Goal: Task Accomplishment & Management: Use online tool/utility

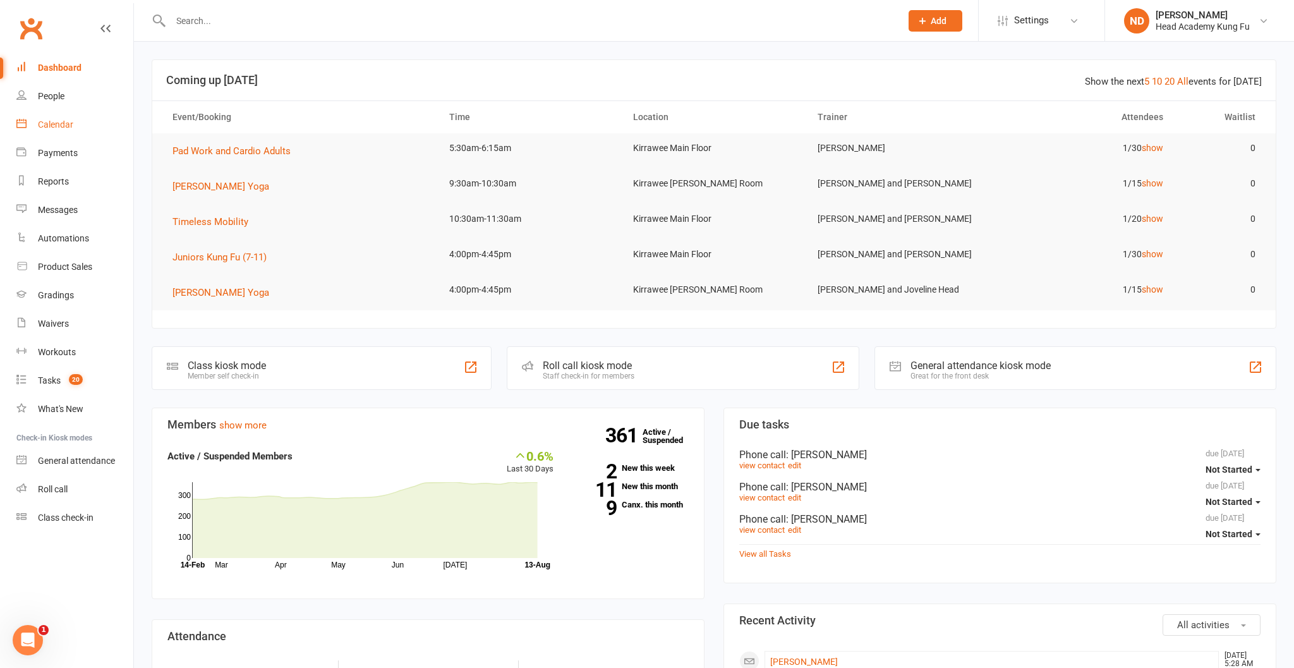
scroll to position [1, 1]
click at [54, 130] on link "Calendar" at bounding box center [74, 125] width 117 height 28
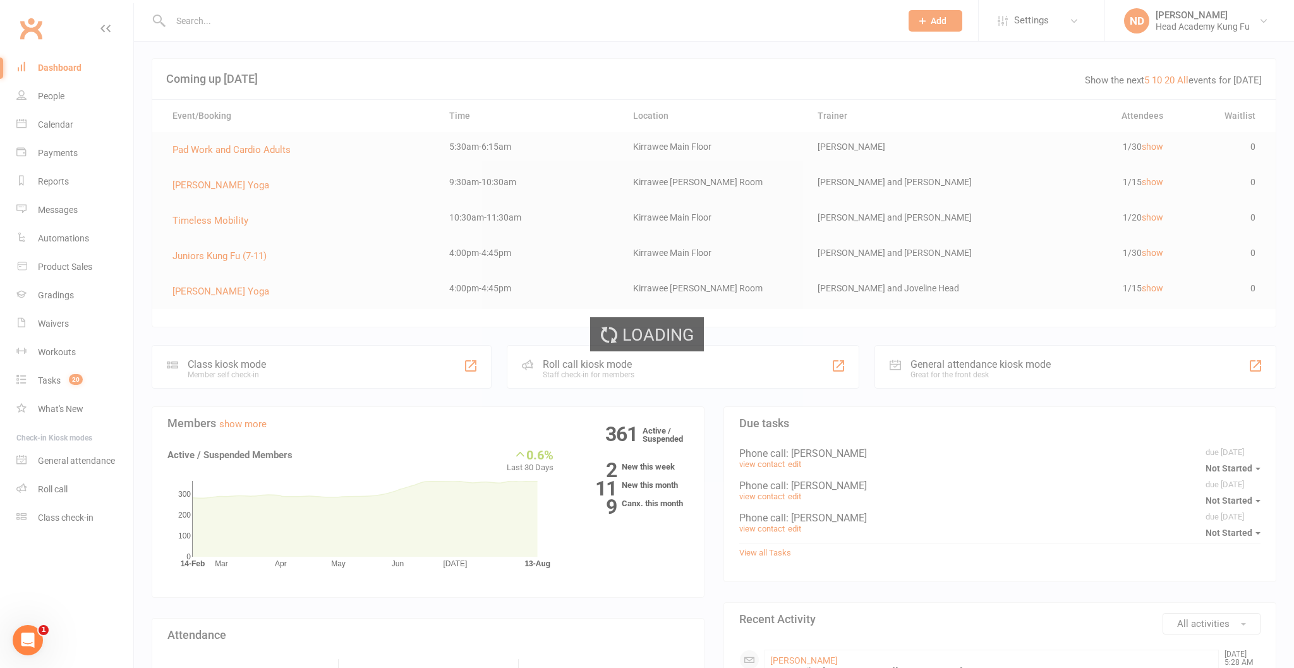
scroll to position [1, 0]
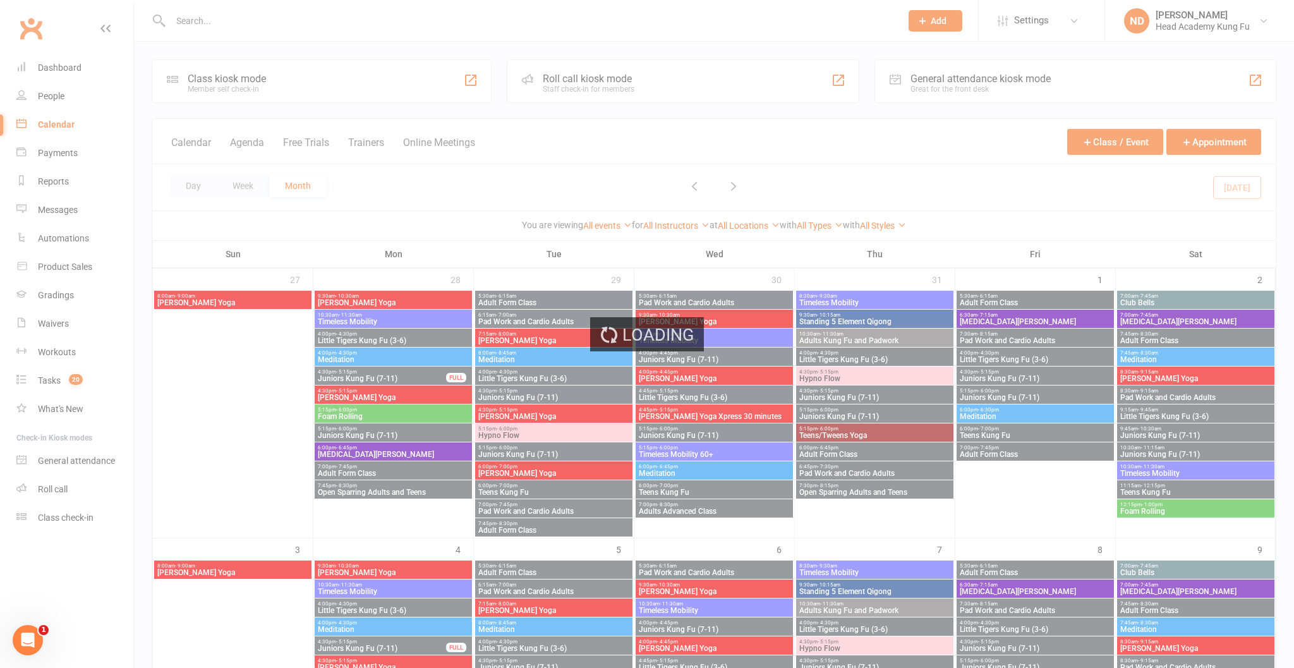
scroll to position [0, 1]
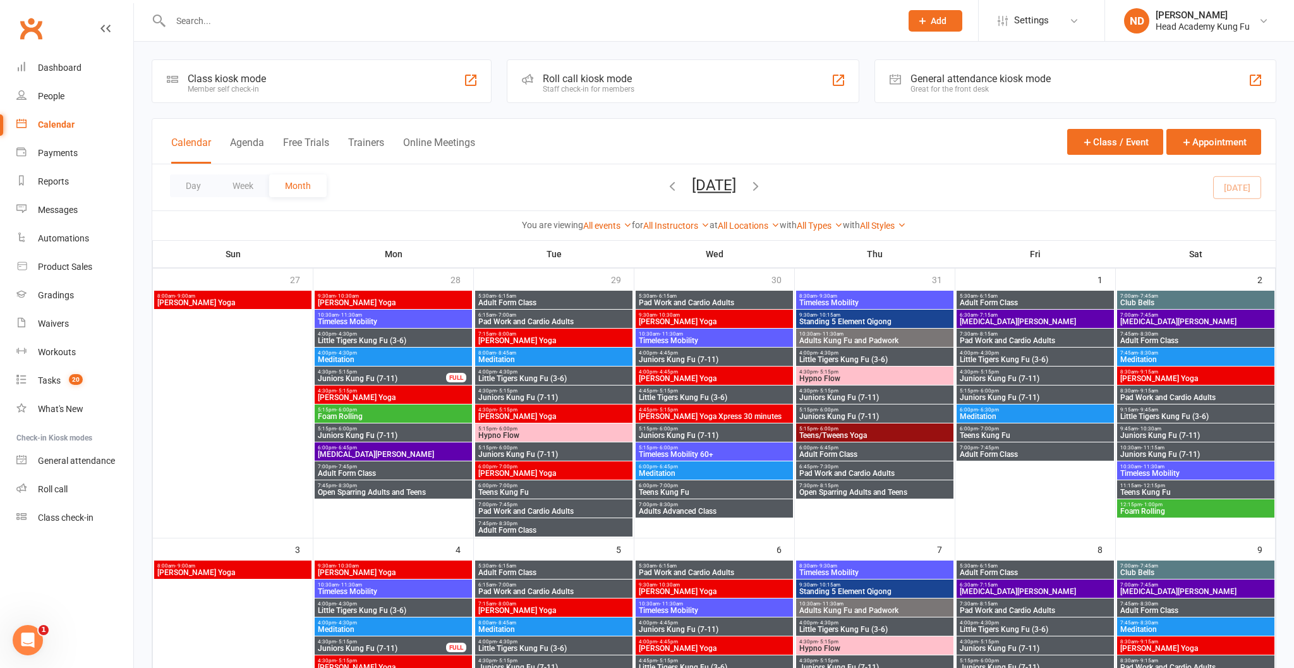
click at [588, 85] on div "Roll call kiosk mode" at bounding box center [589, 79] width 92 height 12
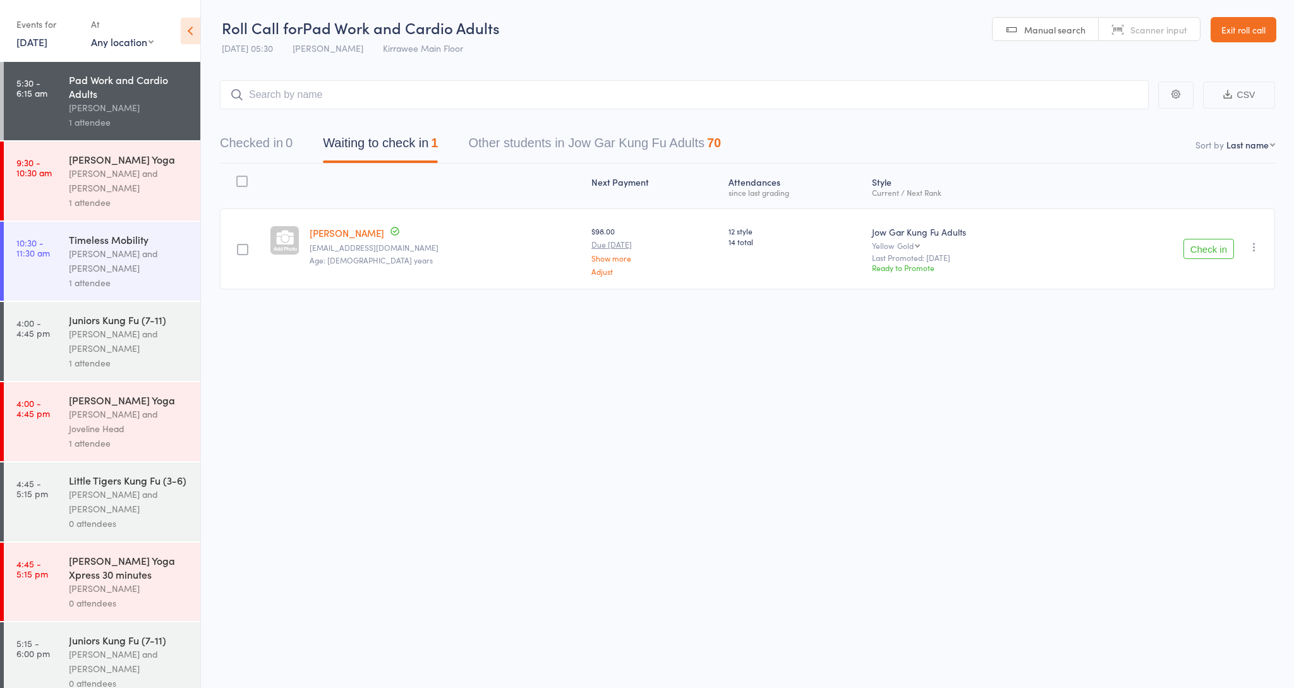
click at [312, 93] on input "search" at bounding box center [684, 94] width 929 height 29
click at [1204, 250] on button "Check in" at bounding box center [1208, 249] width 51 height 20
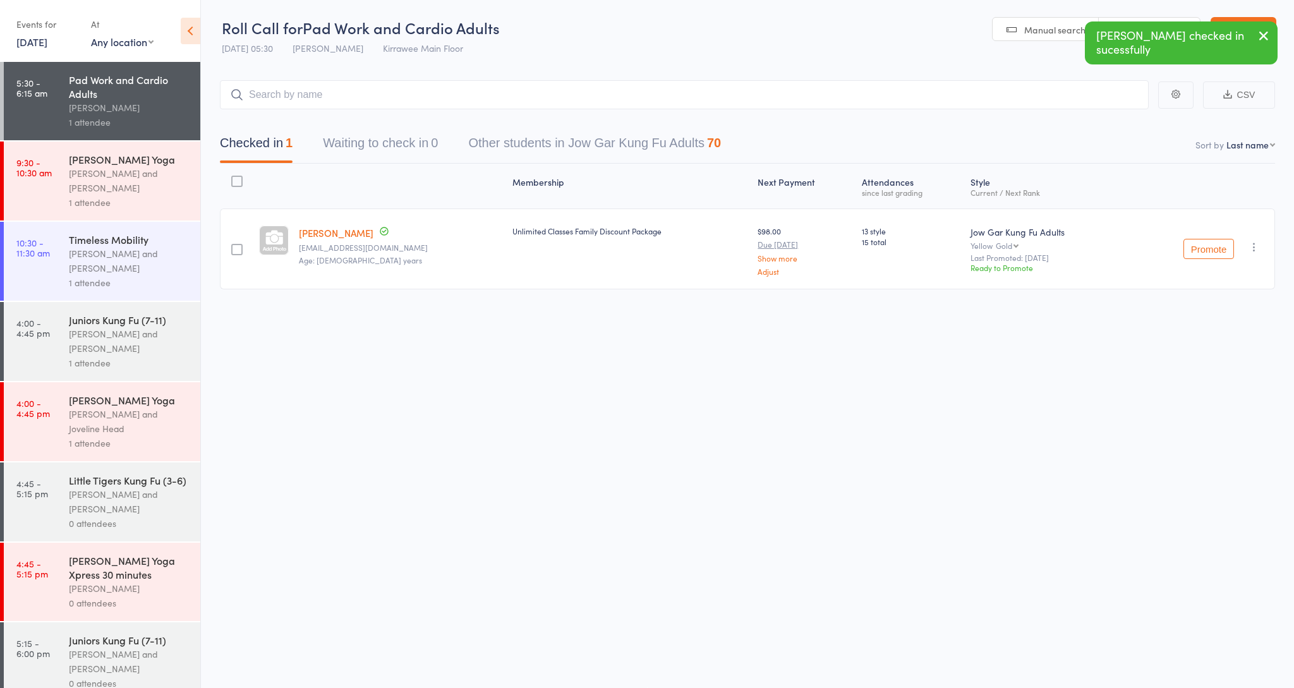
click at [108, 181] on div "[PERSON_NAME] and [PERSON_NAME]" at bounding box center [129, 180] width 121 height 29
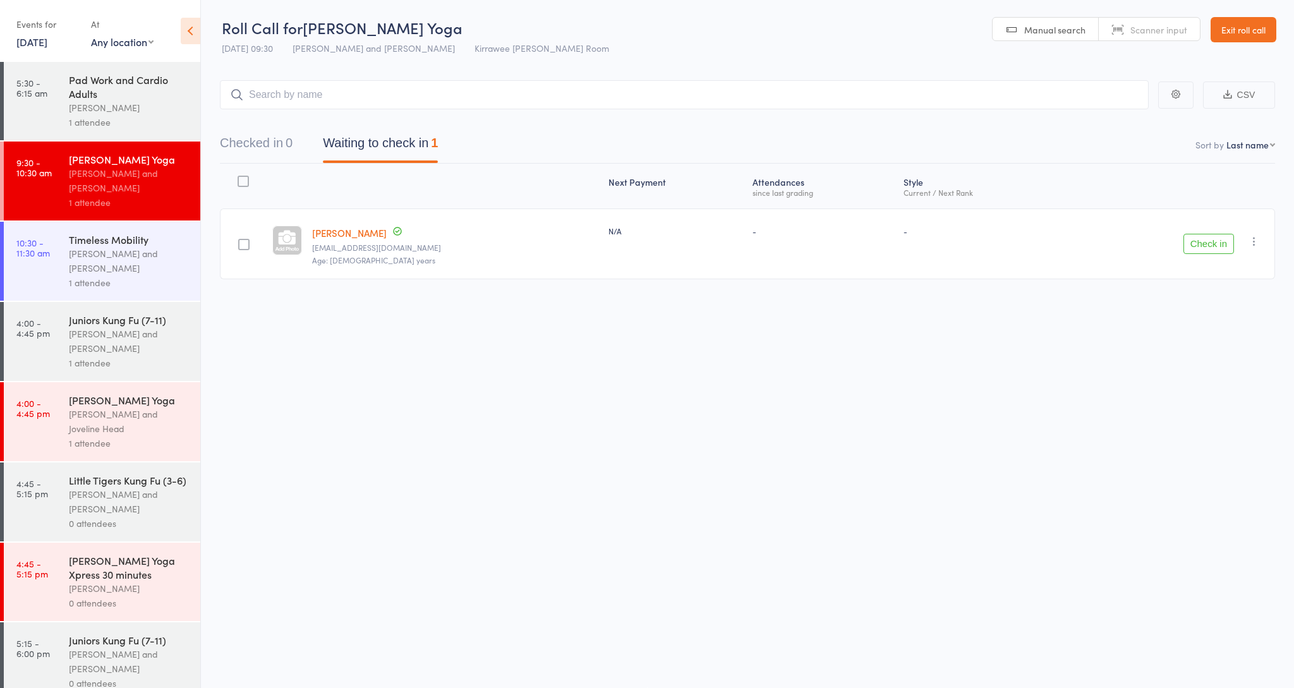
click at [96, 106] on div "[PERSON_NAME]" at bounding box center [129, 107] width 121 height 15
